Goal: Task Accomplishment & Management: Manage account settings

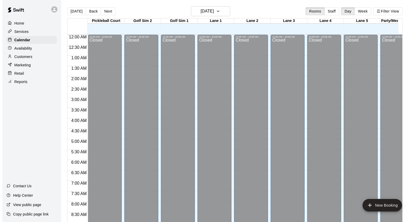
scroll to position [254, 0]
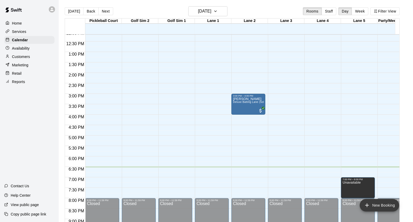
click at [372, 209] on button "New Booking" at bounding box center [379, 205] width 39 height 13
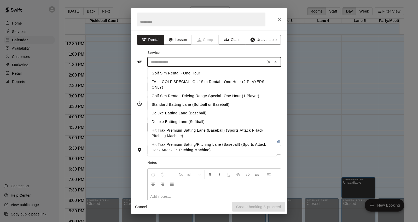
click at [191, 63] on input "text" at bounding box center [206, 62] width 115 height 7
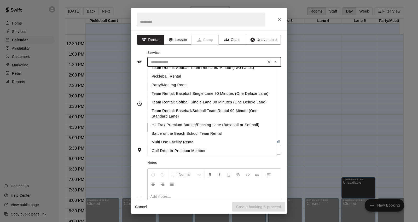
scroll to position [106, 0]
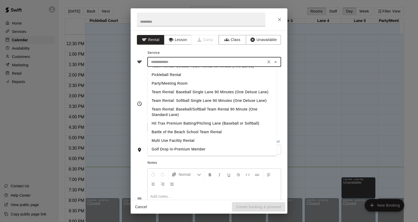
click at [180, 79] on li "Party/Meeting Room" at bounding box center [211, 83] width 129 height 9
type input "**********"
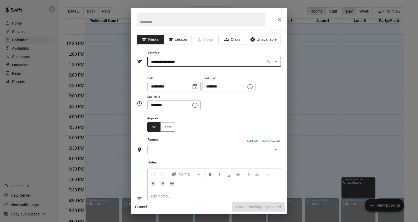
scroll to position [0, 0]
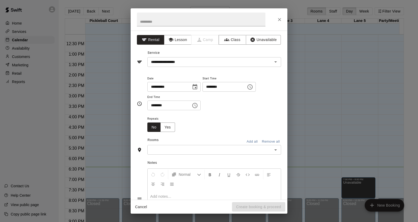
click at [220, 68] on div "**********" at bounding box center [209, 115] width 157 height 169
click at [233, 63] on input "**********" at bounding box center [206, 62] width 115 height 7
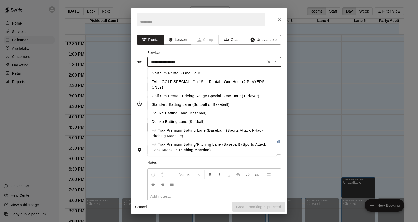
click at [140, 85] on div "**********" at bounding box center [209, 103] width 144 height 57
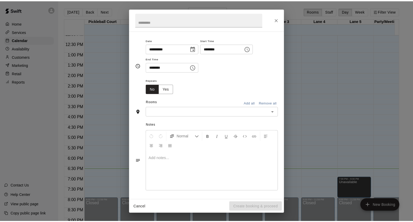
scroll to position [39, 0]
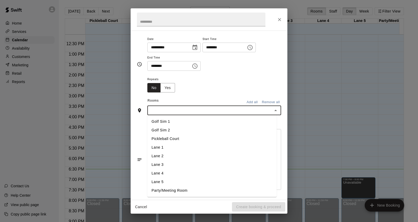
click at [218, 112] on input "text" at bounding box center [210, 110] width 122 height 7
click at [205, 192] on li "Party/Meeting Room" at bounding box center [211, 190] width 129 height 9
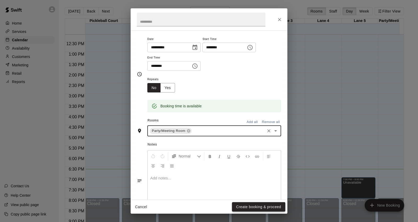
click at [262, 210] on button "Create booking & proceed" at bounding box center [258, 207] width 53 height 10
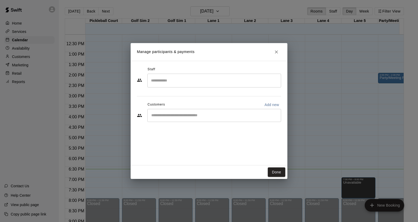
click at [186, 80] on input "Search staff" at bounding box center [214, 80] width 129 height 9
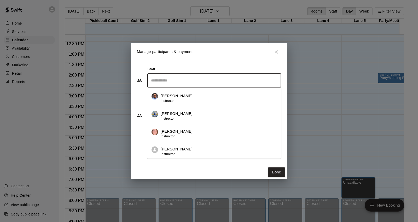
click at [139, 97] on div "Staff ​ [PERSON_NAME] Instructor [PERSON_NAME] Instructor [PERSON_NAME] Instruc…" at bounding box center [209, 96] width 144 height 62
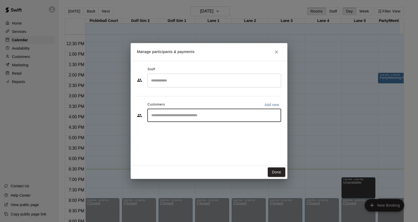
click at [173, 114] on input "Start typing to search customers..." at bounding box center [214, 115] width 129 height 5
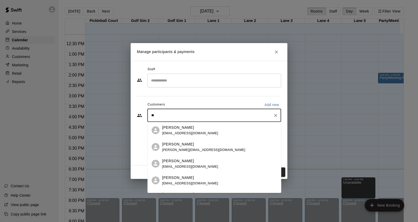
type input "*"
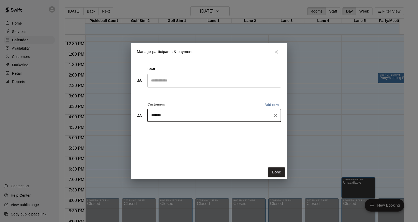
type input "********"
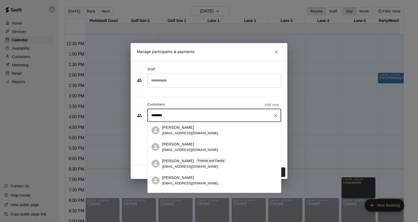
click at [180, 161] on p "[PERSON_NAME]" at bounding box center [178, 160] width 32 height 5
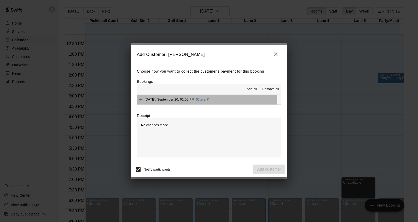
click at [187, 99] on span "[DATE], September 20: 02:00 PM" at bounding box center [170, 100] width 50 height 4
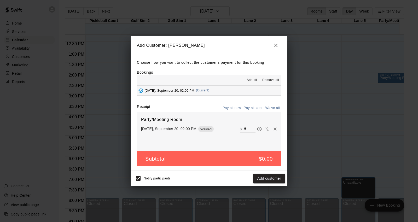
click at [276, 46] on icon "button" at bounding box center [276, 45] width 6 height 6
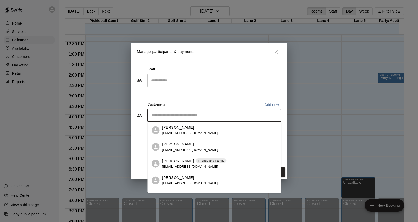
click at [223, 115] on input "Start typing to search customers..." at bounding box center [214, 115] width 129 height 5
click at [213, 145] on div "[PERSON_NAME] [EMAIL_ADDRESS][DOMAIN_NAME]" at bounding box center [219, 146] width 115 height 11
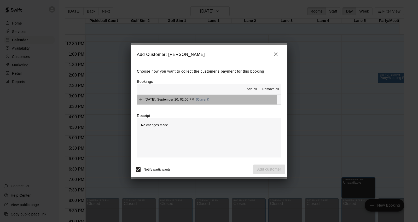
click at [165, 98] on span "[DATE], September 20: 02:00 PM" at bounding box center [170, 100] width 50 height 4
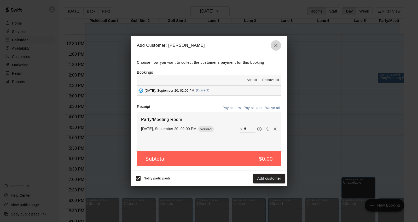
click at [279, 45] on icon "button" at bounding box center [276, 45] width 6 height 6
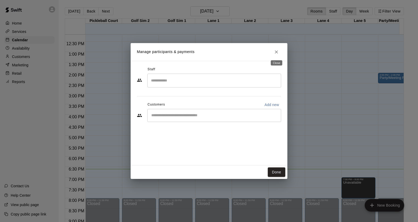
click at [276, 53] on icon "Close" at bounding box center [276, 51] width 5 height 5
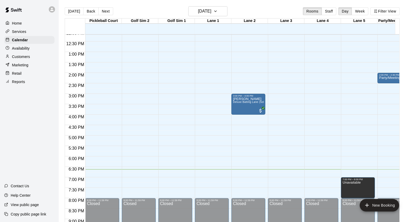
click at [19, 26] on p "Home" at bounding box center [17, 23] width 10 height 5
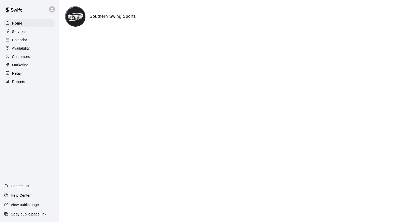
click at [19, 31] on p "Services" at bounding box center [19, 31] width 14 height 5
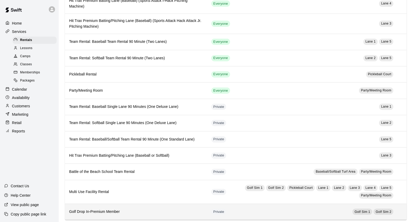
scroll to position [165, 0]
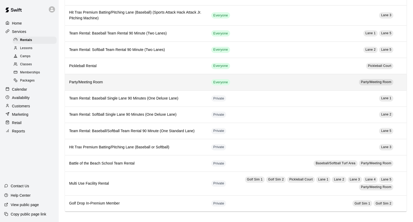
click at [290, 83] on td "Party/Meeting Room" at bounding box center [317, 82] width 164 height 16
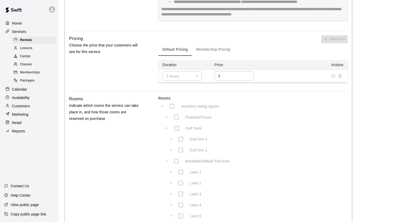
scroll to position [203, 0]
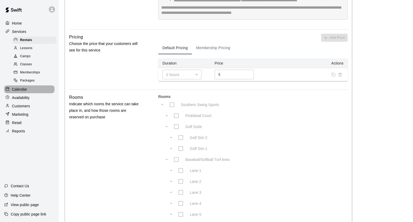
click at [25, 92] on p "Calendar" at bounding box center [19, 89] width 15 height 5
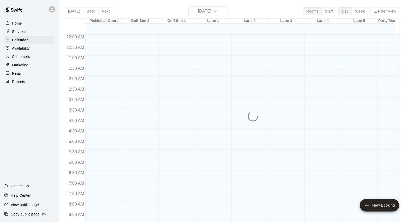
scroll to position [293, 0]
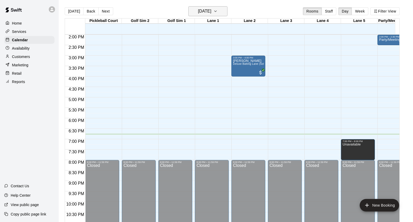
click at [212, 9] on h6 "[DATE]" at bounding box center [204, 11] width 13 height 7
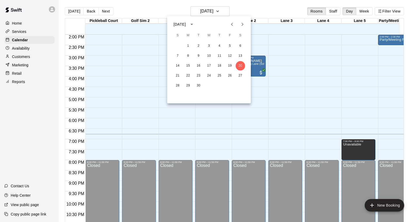
click at [259, 10] on div at bounding box center [209, 111] width 418 height 222
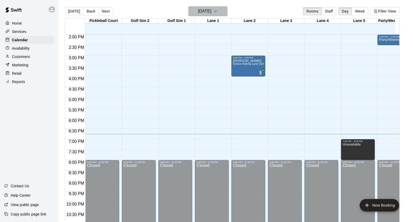
click at [212, 12] on h6 "[DATE]" at bounding box center [204, 11] width 13 height 7
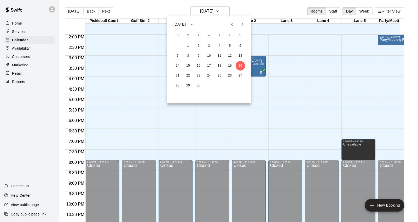
click at [241, 22] on icon "Next month" at bounding box center [242, 24] width 6 height 6
click at [240, 84] on button "29" at bounding box center [240, 85] width 9 height 9
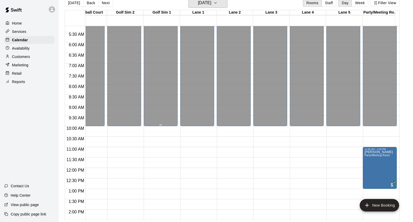
scroll to position [80, 15]
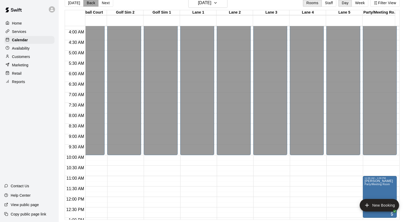
click at [91, 2] on button "Back" at bounding box center [90, 3] width 15 height 8
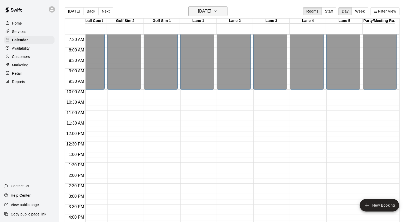
scroll to position [145, 15]
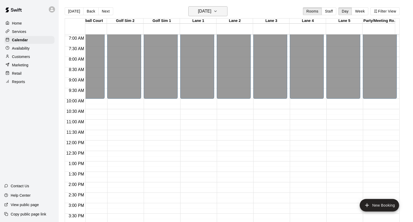
click at [212, 13] on h6 "[DATE]" at bounding box center [204, 11] width 13 height 7
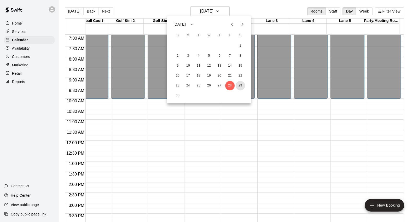
drag, startPoint x: 244, startPoint y: 86, endPoint x: 325, endPoint y: 118, distance: 86.7
click at [244, 86] on button "29" at bounding box center [240, 85] width 9 height 9
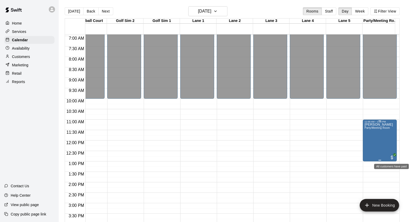
click at [391, 157] on span "All customers have paid" at bounding box center [392, 157] width 5 height 5
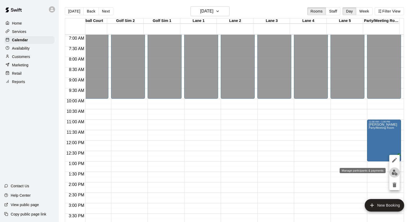
click at [394, 172] on img "edit" at bounding box center [395, 173] width 6 height 6
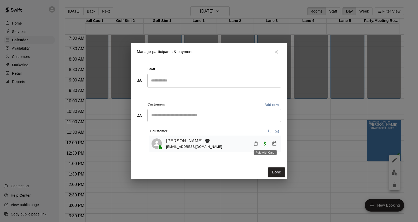
click at [265, 145] on span "Paid with Card" at bounding box center [264, 143] width 9 height 4
click at [279, 172] on button "Done" at bounding box center [277, 172] width 18 height 10
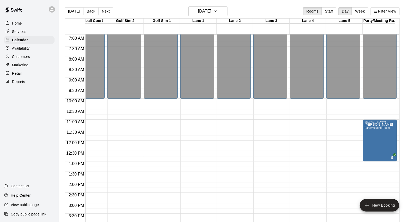
click at [19, 58] on p "Customers" at bounding box center [21, 56] width 18 height 5
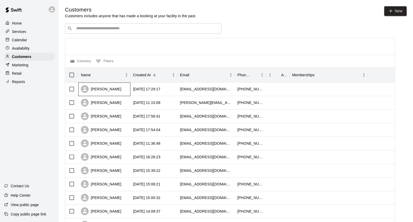
click at [101, 87] on div "[PERSON_NAME]" at bounding box center [101, 89] width 40 height 8
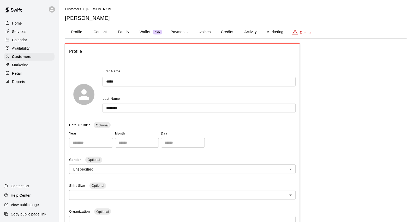
click at [188, 31] on button "Payments" at bounding box center [179, 32] width 25 height 13
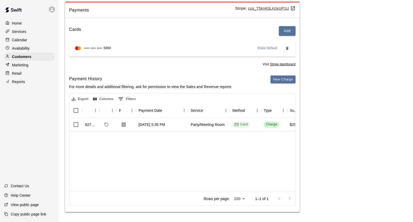
click at [20, 40] on p "Calendar" at bounding box center [19, 39] width 15 height 5
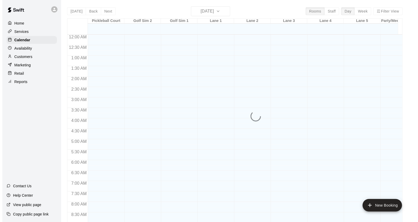
scroll to position [293, 0]
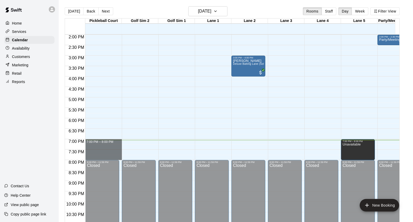
drag, startPoint x: 110, startPoint y: 142, endPoint x: 270, endPoint y: 159, distance: 161.3
click at [270, 159] on div "12:00 AM 12:30 AM 1:00 AM 1:30 AM 2:00 AM 2:30 AM 3:00 AM 3:30 AM 4:00 AM 4:30 …" at bounding box center [232, 131] width 335 height 194
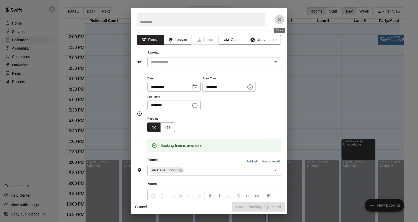
click at [279, 17] on icon "Close" at bounding box center [279, 19] width 5 height 5
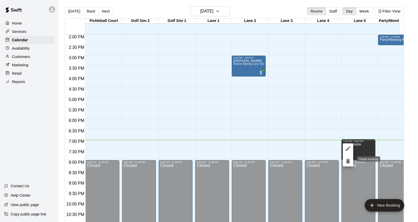
click at [348, 161] on icon "delete" at bounding box center [348, 161] width 4 height 5
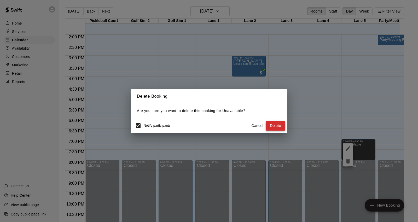
click at [275, 128] on button "Delete" at bounding box center [276, 126] width 20 height 10
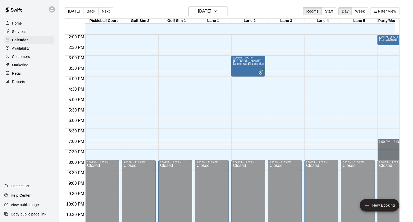
drag, startPoint x: 388, startPoint y: 144, endPoint x: 215, endPoint y: 157, distance: 173.2
click at [215, 157] on div "12:00 AM 12:30 AM 1:00 AM 1:30 AM 2:00 AM 2:30 AM 3:00 AM 3:30 AM 4:00 AM 4:30 …" at bounding box center [232, 131] width 335 height 194
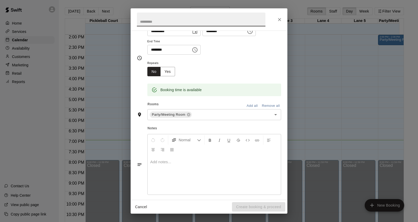
scroll to position [58, 0]
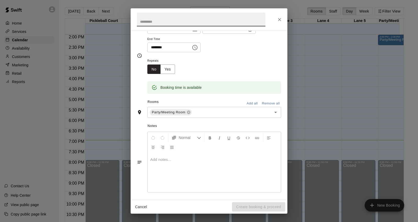
click at [249, 104] on button "Add all" at bounding box center [252, 104] width 17 height 8
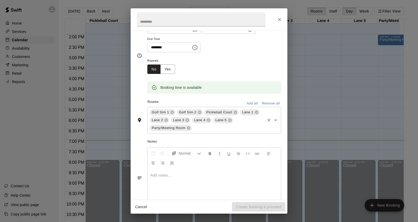
scroll to position [0, 0]
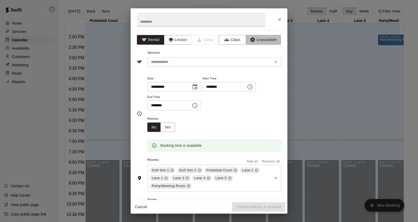
drag, startPoint x: 254, startPoint y: 40, endPoint x: 253, endPoint y: 53, distance: 13.3
click at [254, 40] on button "Unavailable" at bounding box center [263, 40] width 35 height 10
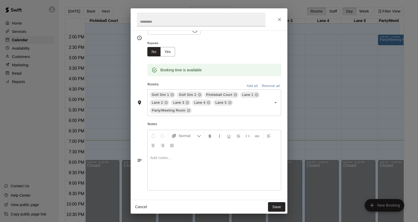
scroll to position [50, 0]
click at [278, 204] on button "Save" at bounding box center [276, 207] width 17 height 10
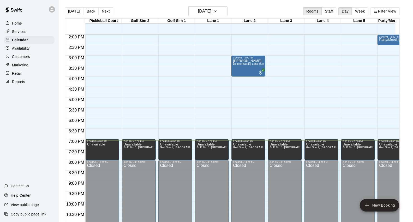
click at [18, 25] on p "Home" at bounding box center [17, 23] width 10 height 5
